Goal: Transaction & Acquisition: Download file/media

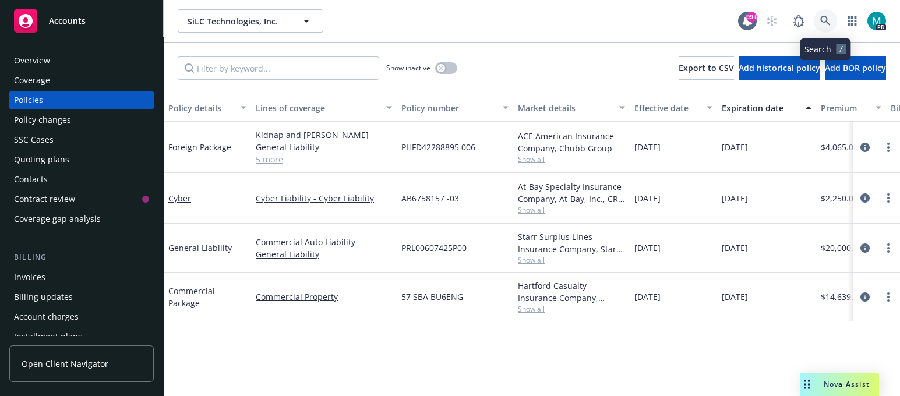
click at [821, 20] on icon at bounding box center [825, 21] width 10 height 10
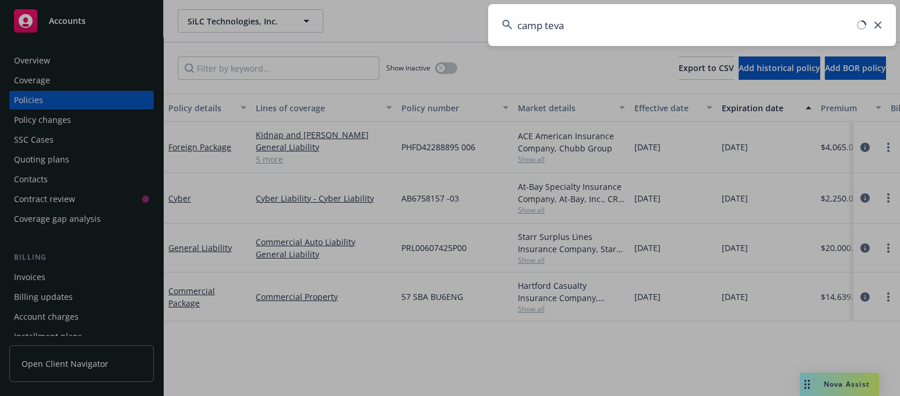
type input "camp teva"
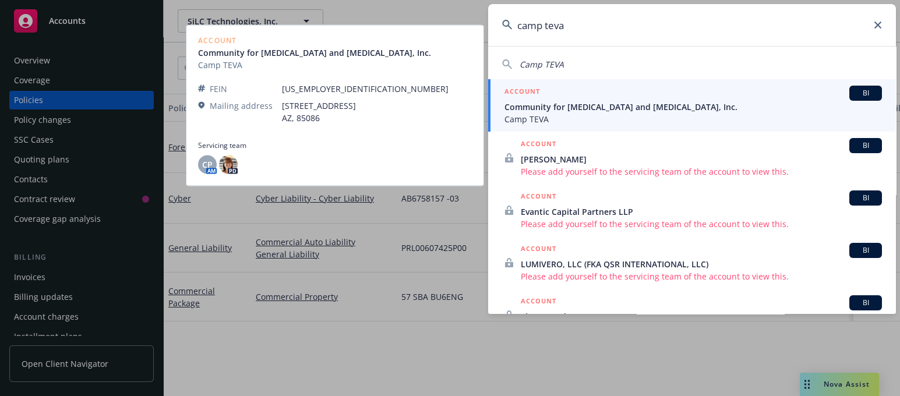
click at [547, 105] on span "Community for [MEDICAL_DATA] and [MEDICAL_DATA], Inc." at bounding box center [692, 107] width 377 height 12
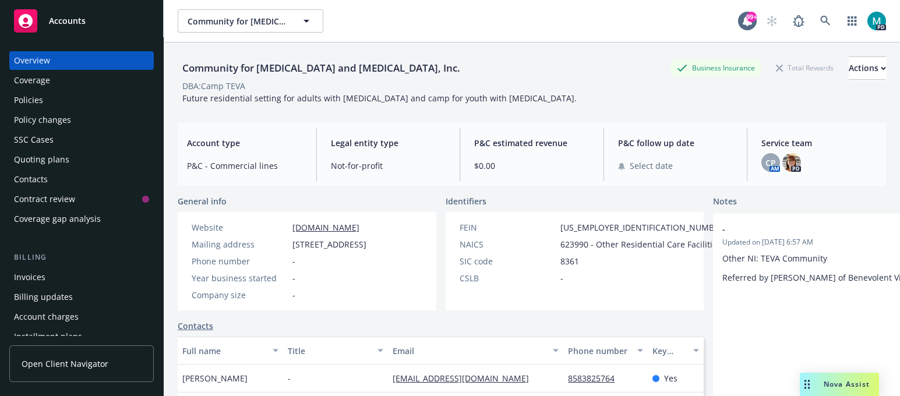
click at [338, 228] on link "[DOMAIN_NAME]" at bounding box center [325, 227] width 67 height 11
click at [53, 97] on div "Policies" at bounding box center [81, 100] width 135 height 19
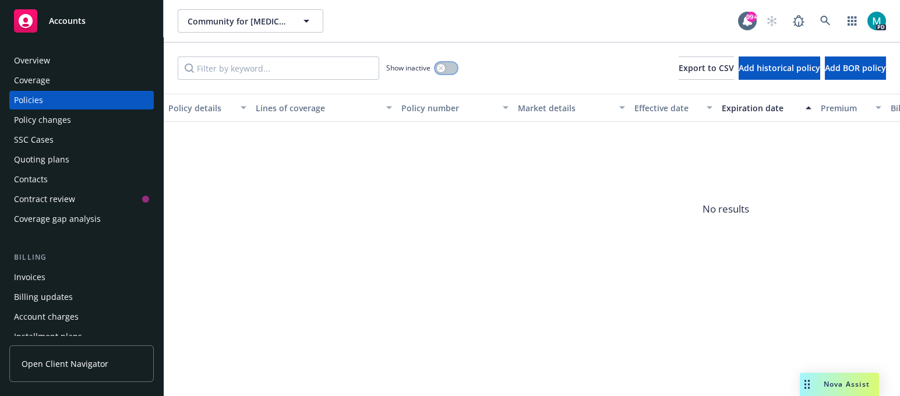
click at [447, 69] on button "button" at bounding box center [446, 68] width 22 height 12
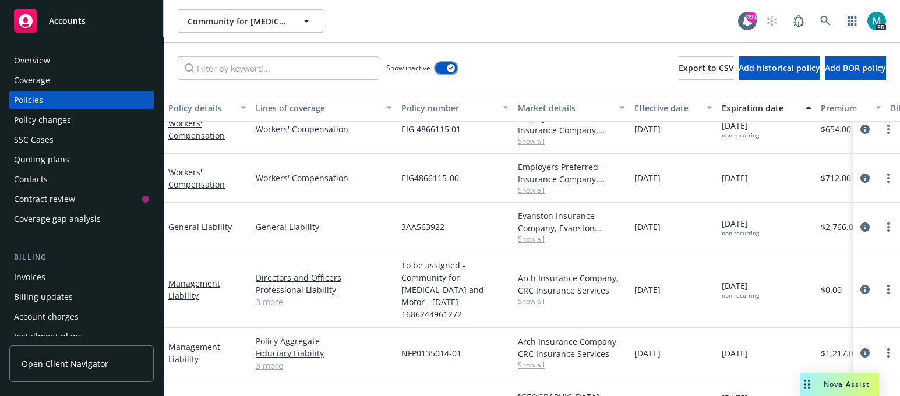
scroll to position [139, 0]
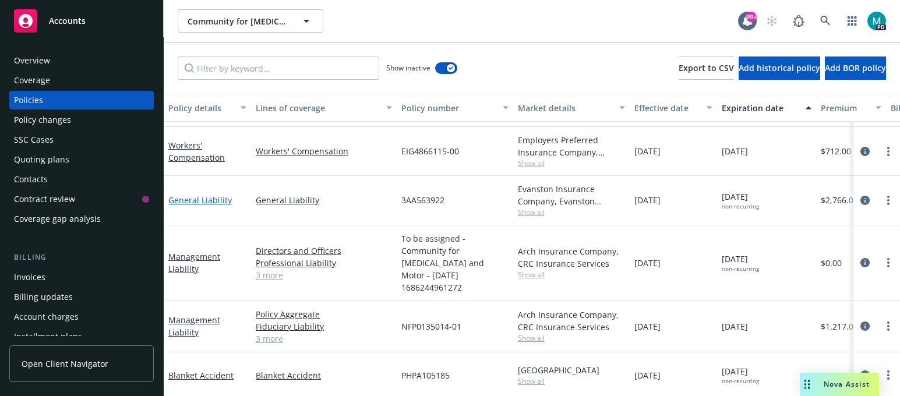
click at [208, 199] on link "General Liability" at bounding box center [199, 199] width 63 height 11
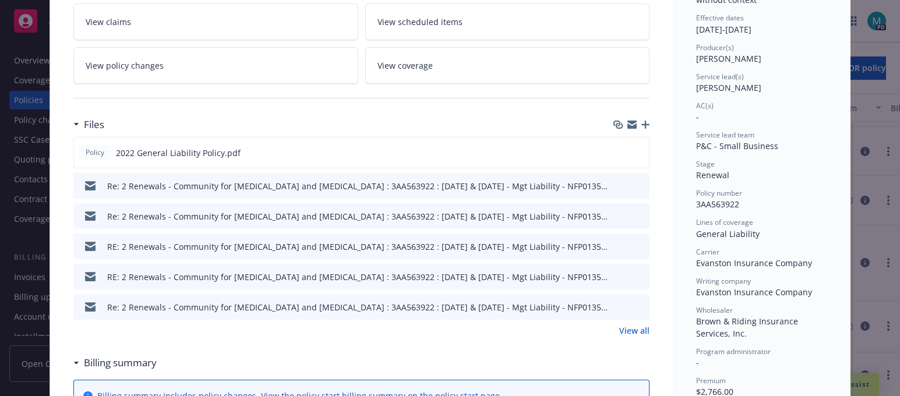
scroll to position [218, 0]
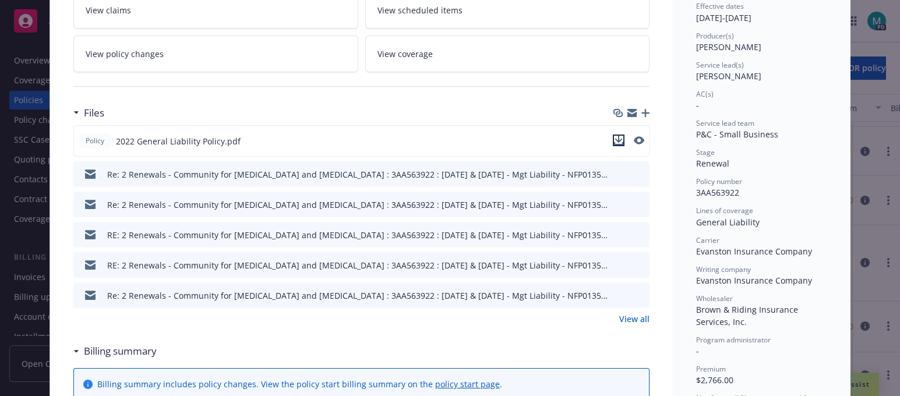
click at [614, 140] on icon "download file" at bounding box center [618, 140] width 9 height 9
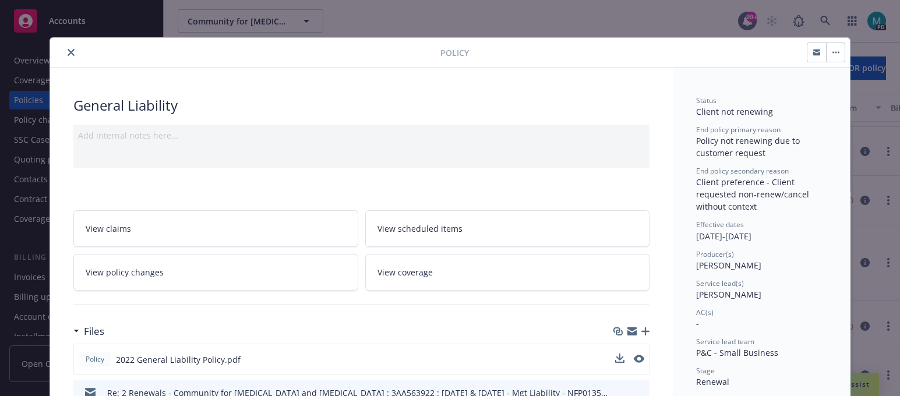
click at [68, 51] on icon "close" at bounding box center [71, 52] width 7 height 7
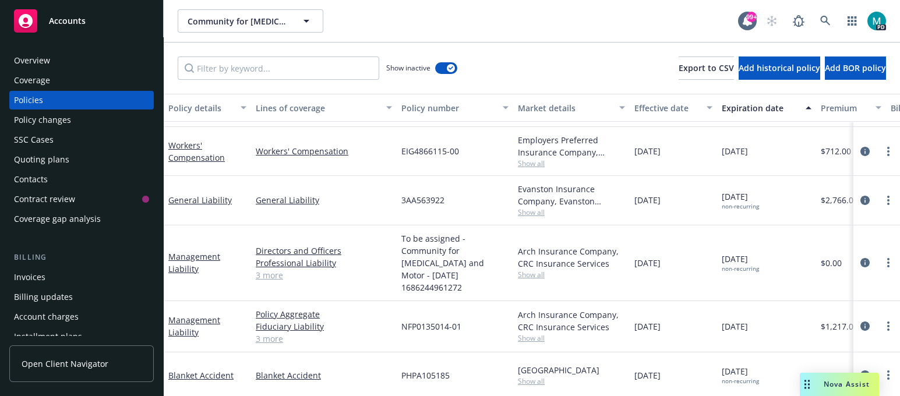
click at [41, 59] on div "Overview" at bounding box center [32, 60] width 36 height 19
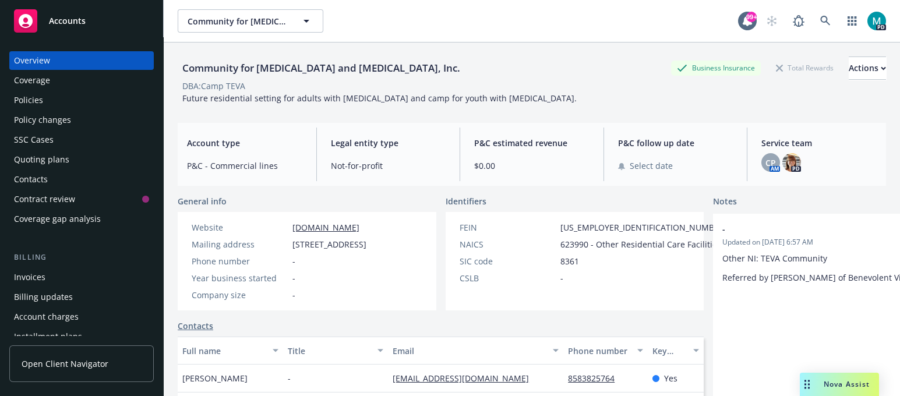
click at [58, 95] on div "Policies" at bounding box center [81, 100] width 135 height 19
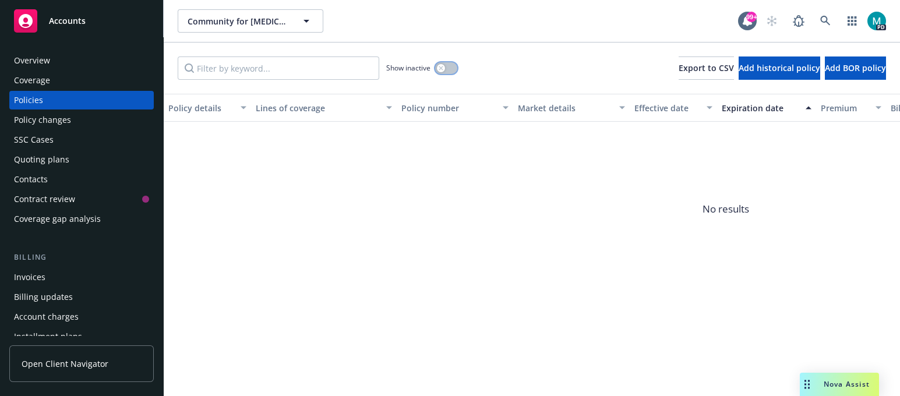
click at [441, 68] on icon "button" at bounding box center [440, 68] width 4 height 4
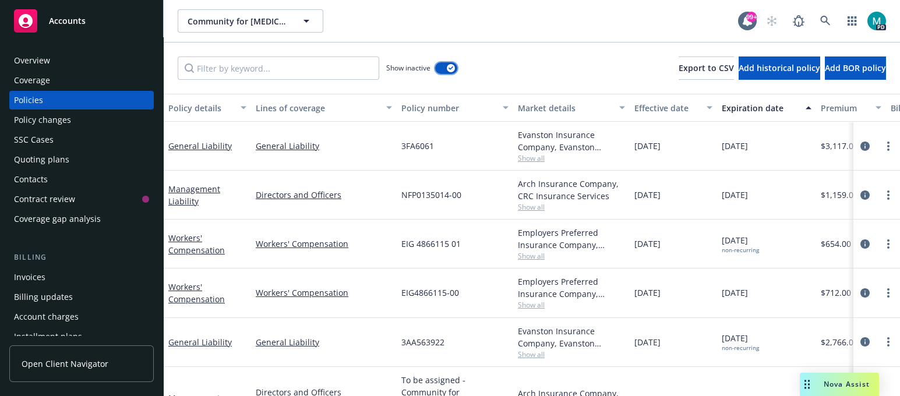
scroll to position [139, 0]
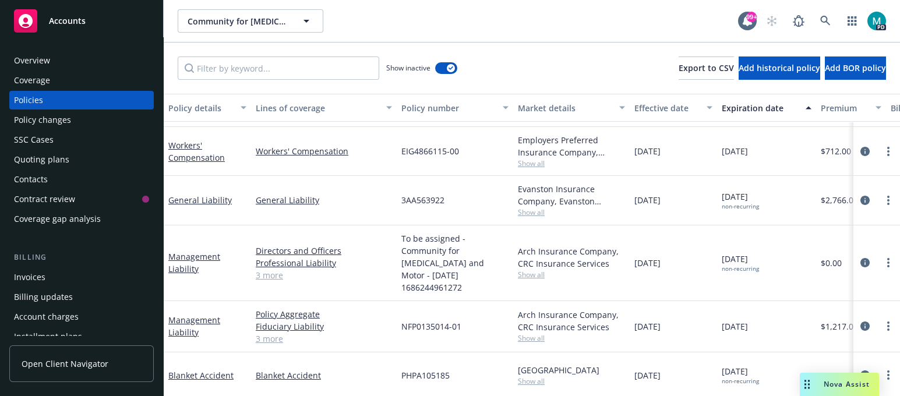
click at [79, 66] on div "Overview" at bounding box center [81, 60] width 135 height 19
